Goal: Navigation & Orientation: Find specific page/section

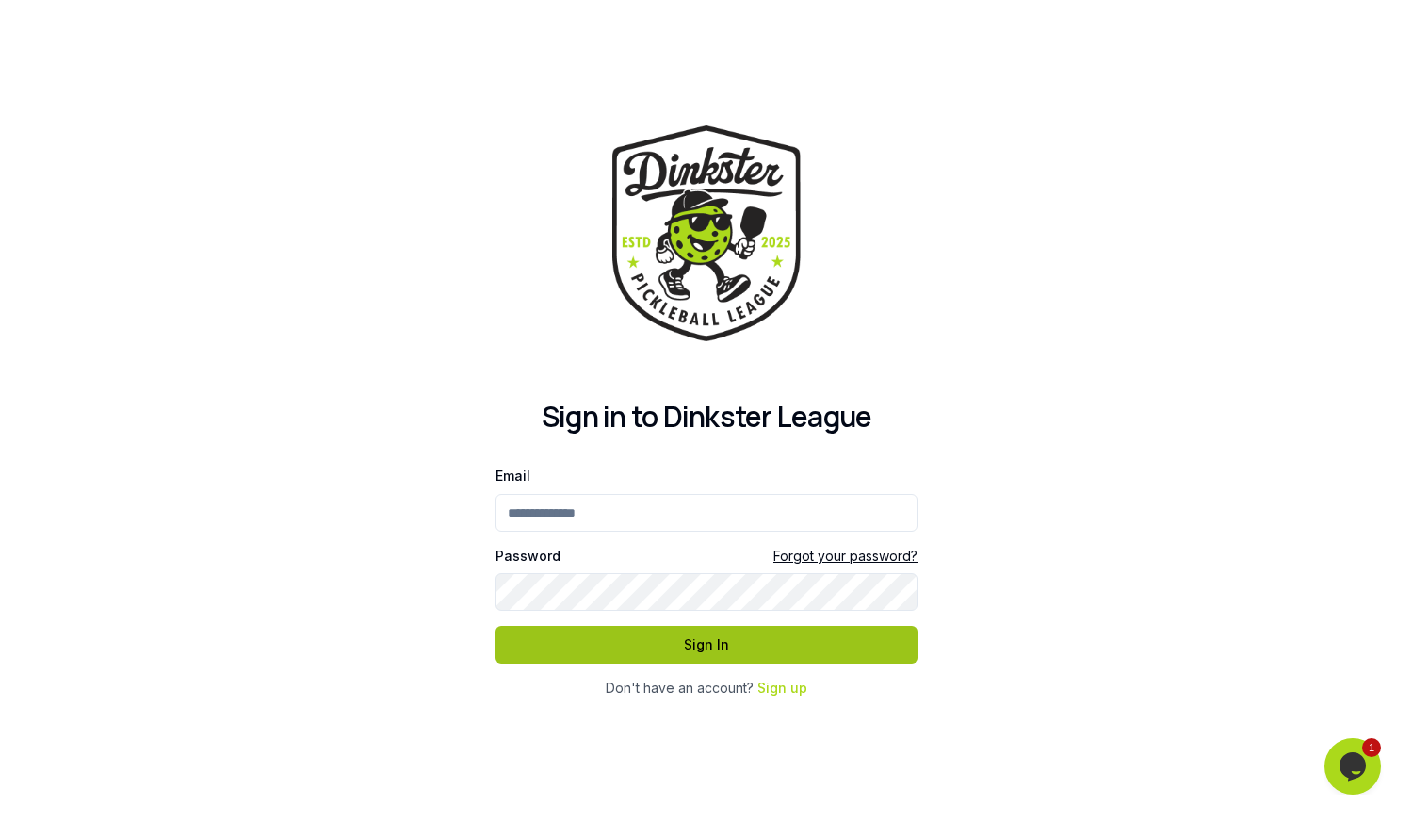
type input "**********"
click at [685, 646] on button "Sign In" at bounding box center [707, 645] width 422 height 38
